Goal: Transaction & Acquisition: Purchase product/service

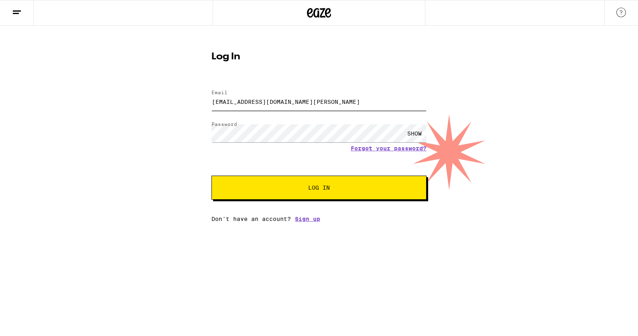
click at [344, 95] on input "[EMAIL_ADDRESS][DOMAIN_NAME][PERSON_NAME]" at bounding box center [319, 102] width 215 height 18
click at [344, 98] on input "[EMAIL_ADDRESS][DOMAIN_NAME][PERSON_NAME]" at bounding box center [319, 102] width 215 height 18
type input "[EMAIL_ADDRESS][DOMAIN_NAME]"
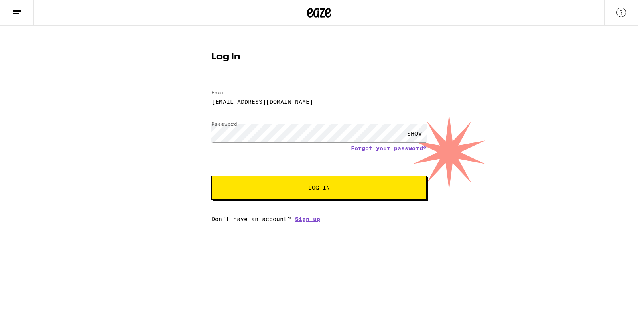
click at [413, 137] on div "SHOW" at bounding box center [415, 133] width 24 height 18
click at [326, 187] on span "Log In" at bounding box center [319, 188] width 22 height 6
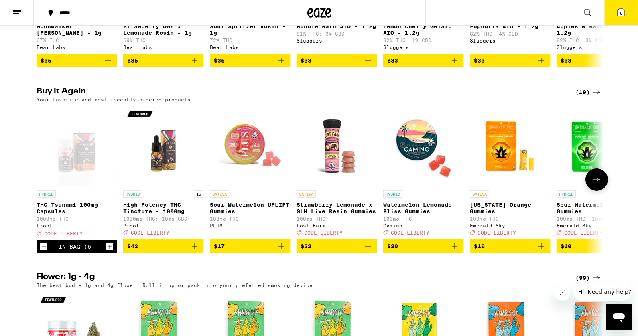
scroll to position [770, 0]
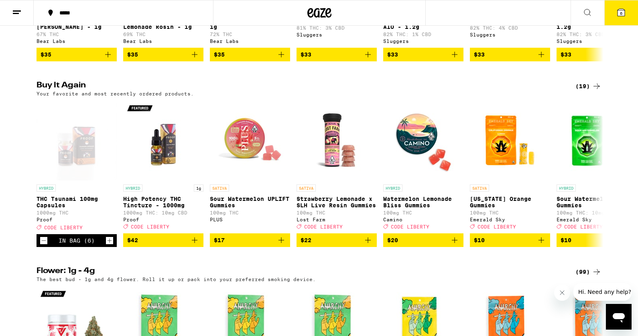
click at [620, 17] on button "6" at bounding box center [622, 12] width 34 height 25
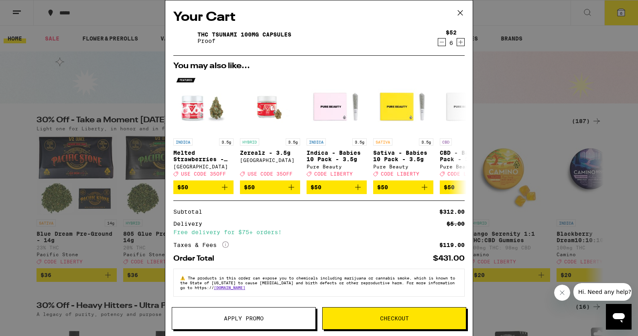
click at [505, 104] on div "Your Cart THC Tsunami 100mg Capsules Proof $52 6 You may also like... INDICA 3.…" at bounding box center [319, 168] width 638 height 336
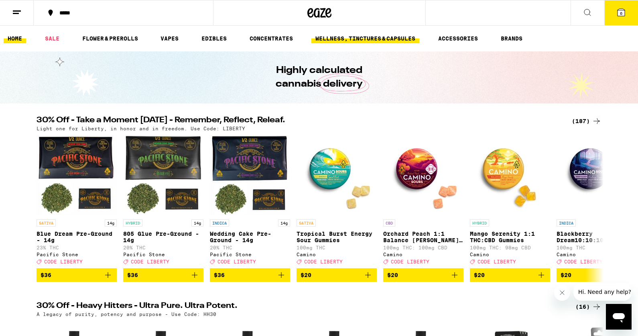
click at [393, 40] on link "WELLNESS, TINCTURES & CAPSULES" at bounding box center [366, 39] width 108 height 10
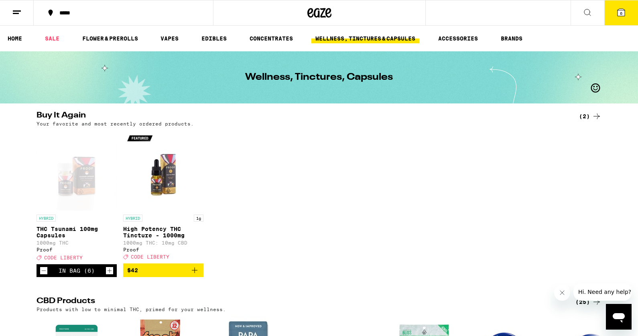
click at [616, 10] on button "6" at bounding box center [622, 12] width 34 height 25
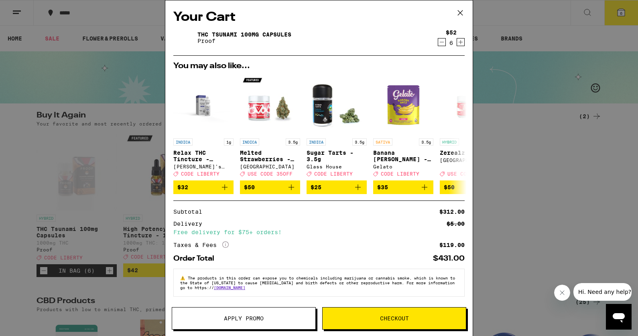
click at [444, 43] on icon "Decrement" at bounding box center [441, 42] width 7 height 10
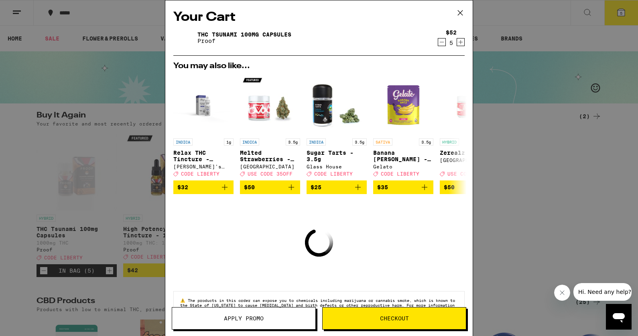
click at [444, 43] on icon "Decrement" at bounding box center [441, 42] width 7 height 10
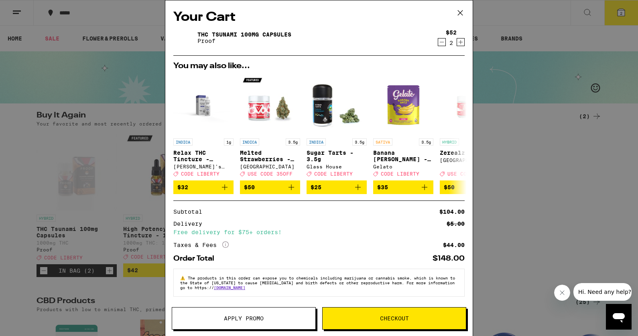
scroll to position [4, 0]
